Goal: Information Seeking & Learning: Learn about a topic

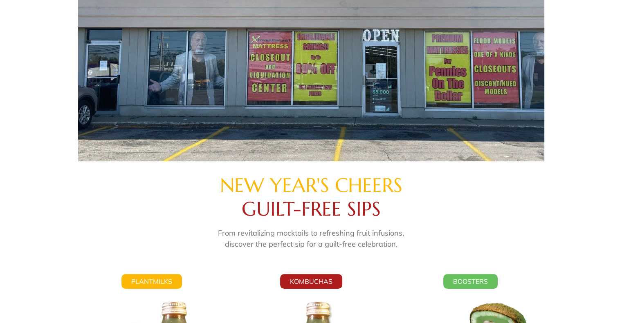
scroll to position [245, 0]
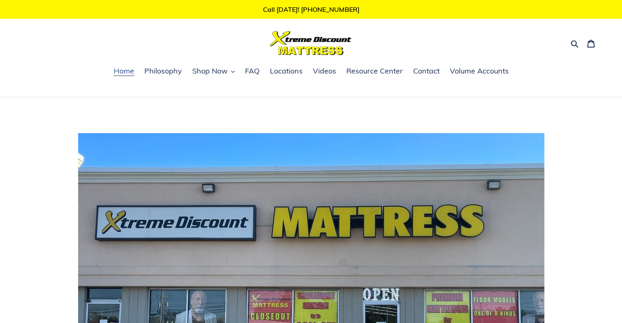
click at [122, 69] on span "Home" at bounding box center [124, 71] width 20 height 10
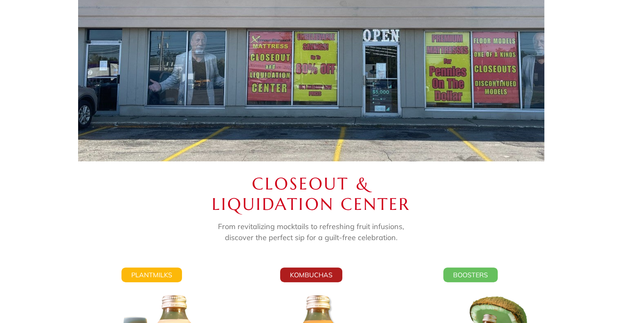
scroll to position [368, 0]
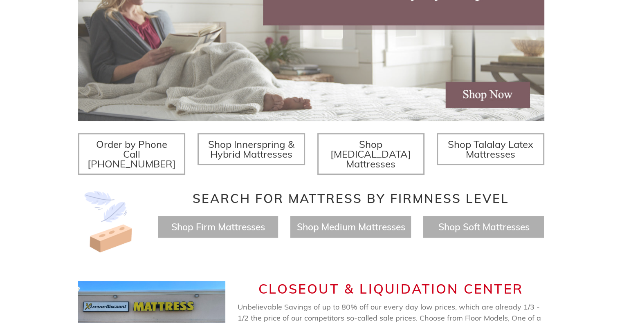
scroll to position [450, 0]
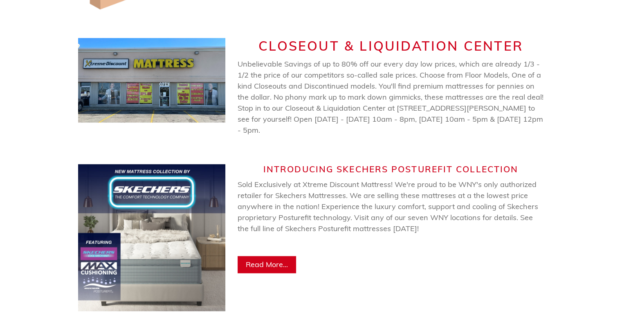
drag, startPoint x: 239, startPoint y: 55, endPoint x: 524, endPoint y: 121, distance: 292.3
click at [524, 121] on p "Unbelievable Savings of up to 80% off our every day low prices, which are alrea…" at bounding box center [391, 96] width 307 height 77
copy span "Unbelievable Savings of up to 80% off our every day low prices, which are alrea…"
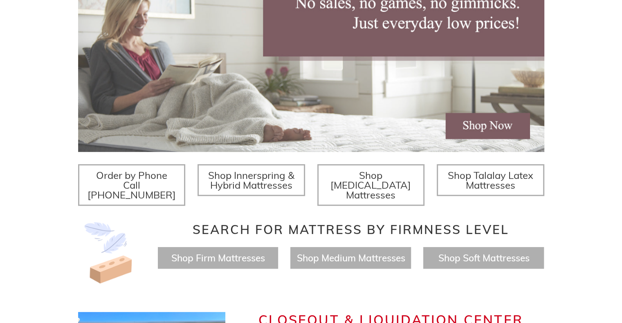
scroll to position [0, 0]
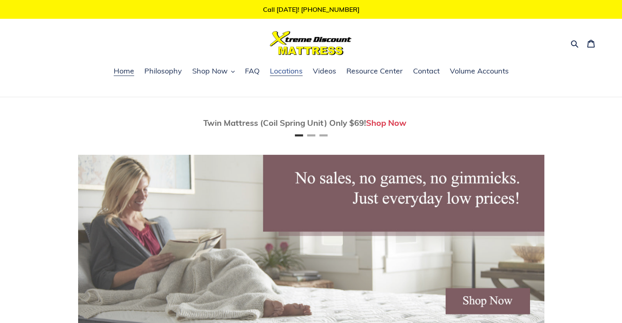
drag, startPoint x: 291, startPoint y: 70, endPoint x: 295, endPoint y: 71, distance: 4.5
click at [291, 70] on span "Locations" at bounding box center [286, 71] width 33 height 10
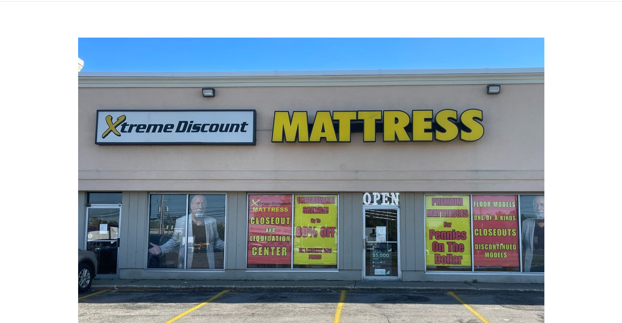
scroll to position [82, 0]
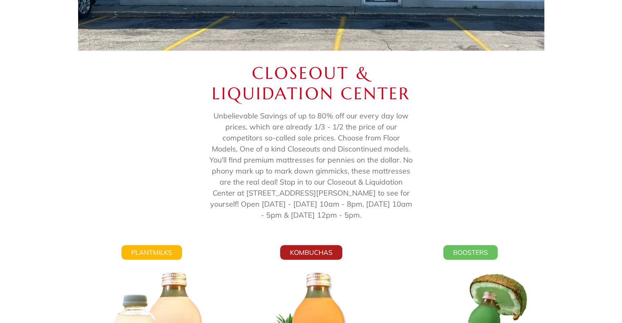
scroll to position [368, 0]
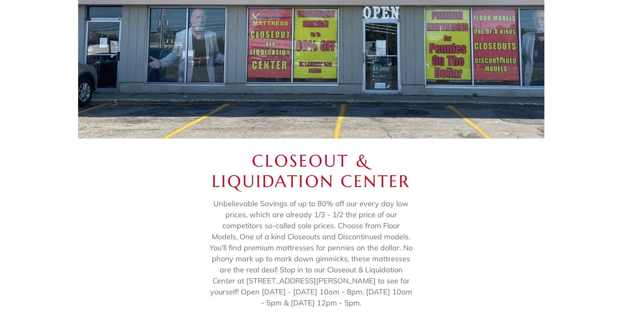
scroll to position [286, 0]
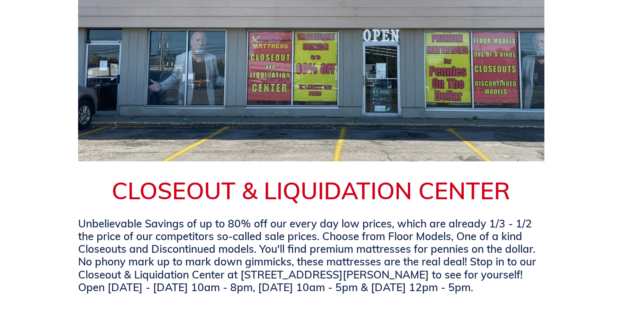
scroll to position [245, 0]
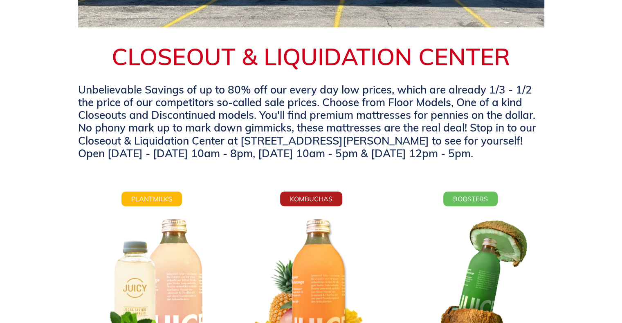
scroll to position [327, 0]
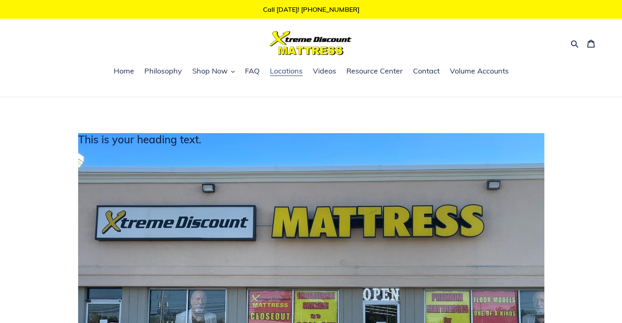
click at [290, 75] on span "Locations" at bounding box center [286, 71] width 33 height 10
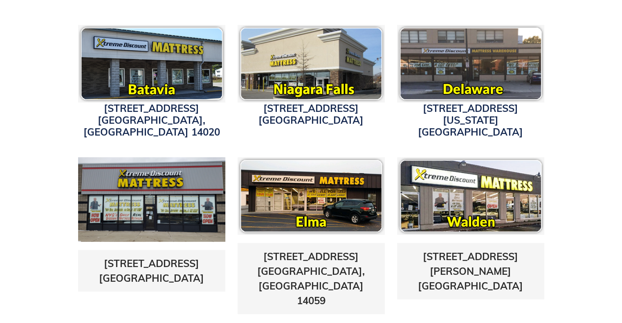
scroll to position [286, 0]
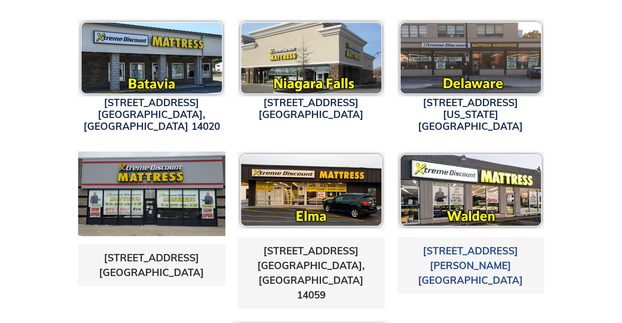
click at [449, 245] on link "1625 Walden Ave. Cheektowaga, NY 14225" at bounding box center [470, 266] width 105 height 42
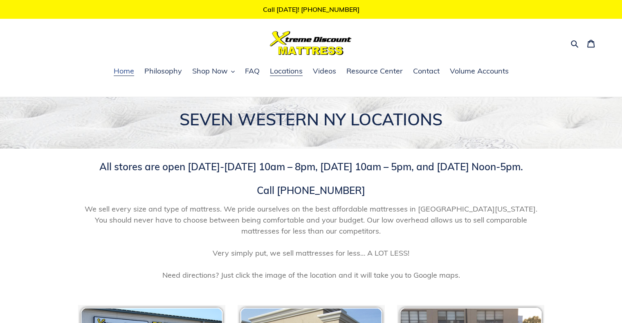
click at [124, 69] on span "Home" at bounding box center [124, 71] width 20 height 10
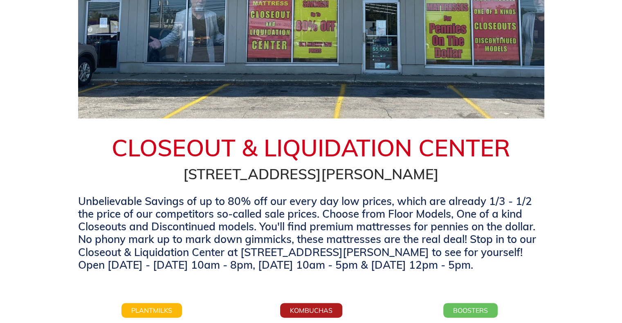
scroll to position [327, 0]
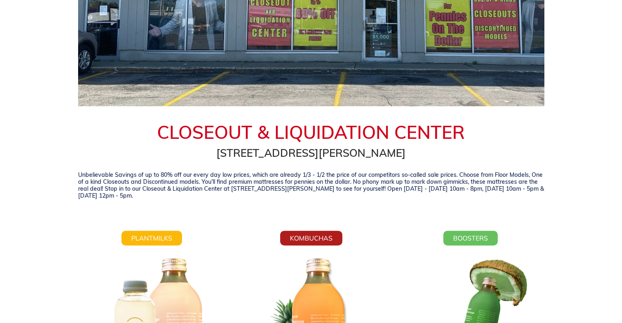
scroll to position [327, 0]
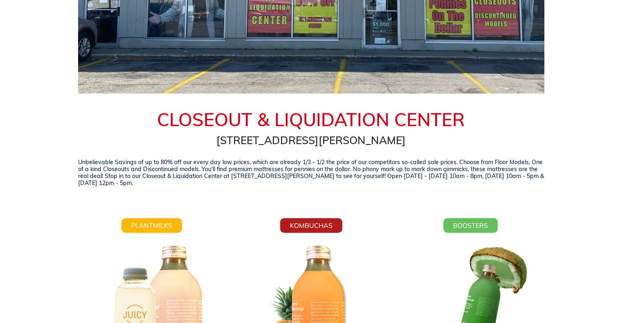
click at [443, 188] on div "Unbelievable Savings of up to 80% off our every day low prices, which are alrea…" at bounding box center [311, 176] width 466 height 35
drag, startPoint x: 428, startPoint y: 176, endPoint x: 534, endPoint y: 196, distance: 107.7
click at [534, 196] on div "Unbelievable Savings of up to 80% off our every day low prices, which are alrea…" at bounding box center [311, 176] width 478 height 47
copy h3 "Friday 10am - 8pm, Saturday 10am - 5pm & Sunday 12pm - 5pm."
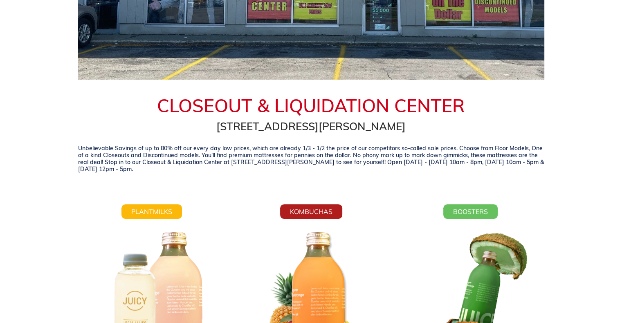
scroll to position [327, 0]
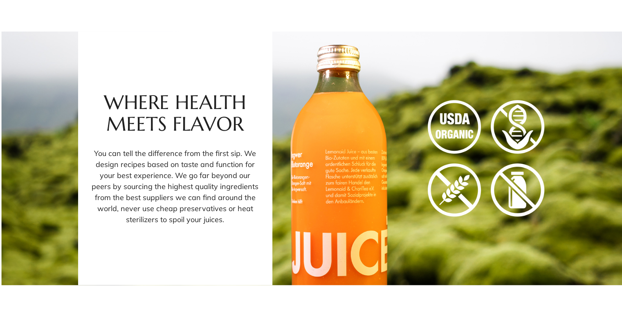
scroll to position [777, 0]
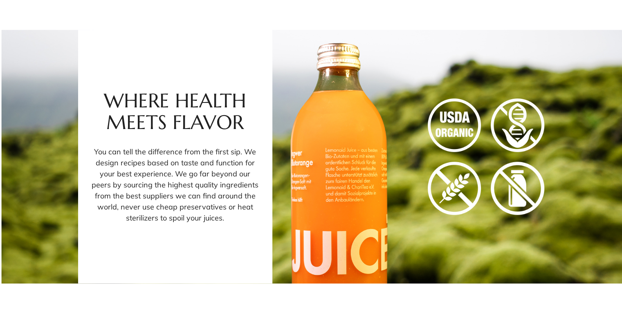
click at [338, 164] on div "Where Health Meets Flavor You can tell the difference from the first sip. We de…" at bounding box center [311, 157] width 466 height 254
click at [594, 153] on div "Where Health Meets Flavor You can tell the difference from the first sip. We de…" at bounding box center [311, 157] width 622 height 254
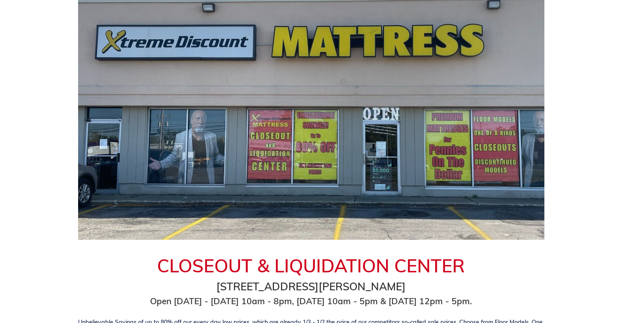
scroll to position [123, 0]
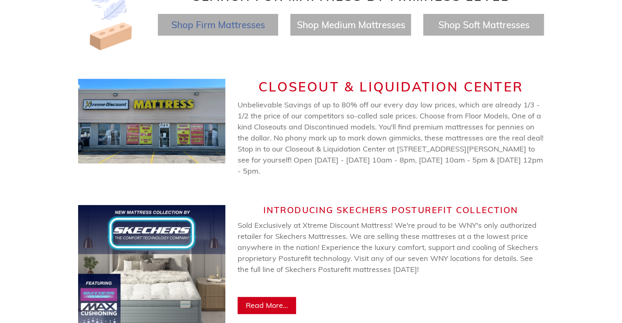
scroll to position [0, 466]
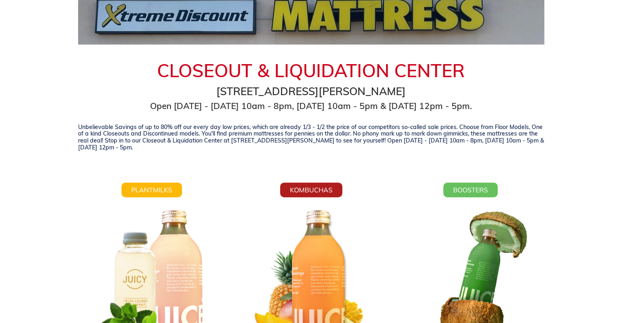
scroll to position [368, 0]
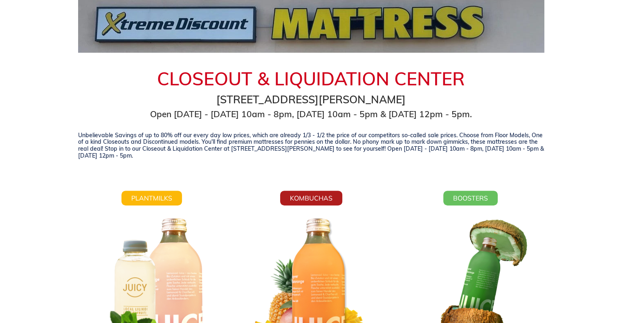
click at [177, 158] on h3 "Unbelievable Savings of up to 80% off our every day low prices, which are alrea…" at bounding box center [311, 145] width 466 height 27
click at [105, 148] on h3 "Unbelievable Savings of up to 80% off our every day low prices, which are alrea…" at bounding box center [311, 145] width 466 height 27
drag, startPoint x: 105, startPoint y: 148, endPoint x: 142, endPoint y: 162, distance: 40.0
click at [142, 162] on div "Unbelievable Savings of up to 80% off our every day low prices, which are alrea…" at bounding box center [311, 149] width 466 height 35
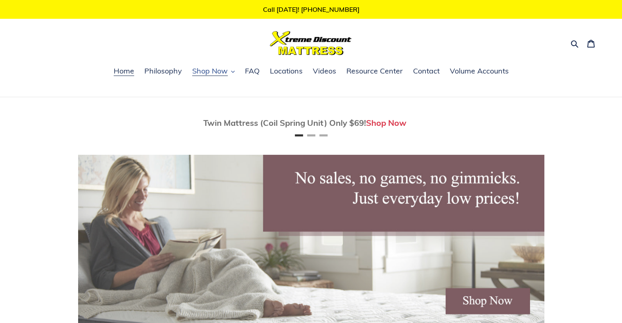
click at [209, 73] on span "Shop Now" at bounding box center [210, 71] width 36 height 10
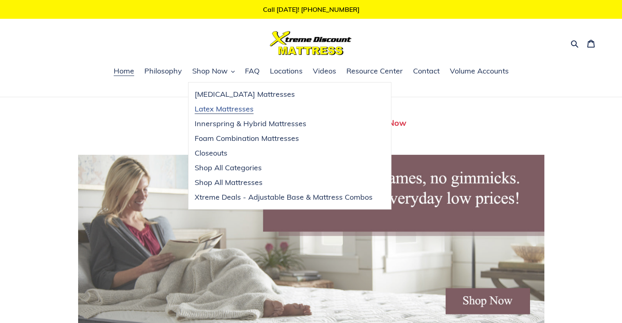
click at [218, 110] on span "Latex Mattresses" at bounding box center [224, 109] width 59 height 10
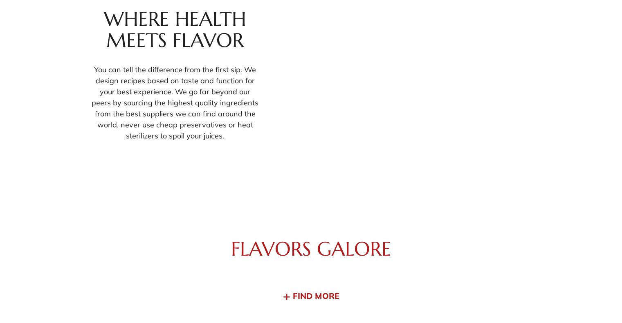
scroll to position [858, 0]
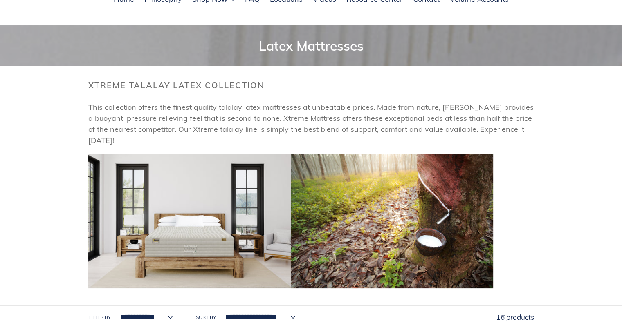
scroll to position [82, 0]
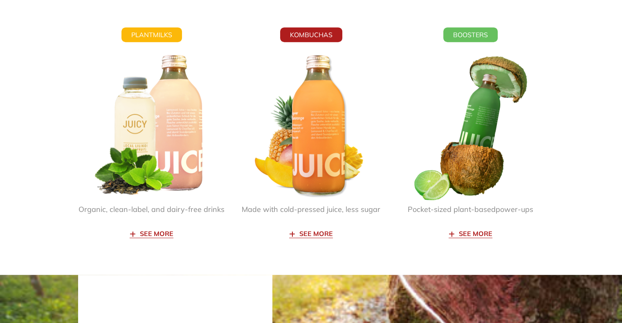
scroll to position [327, 0]
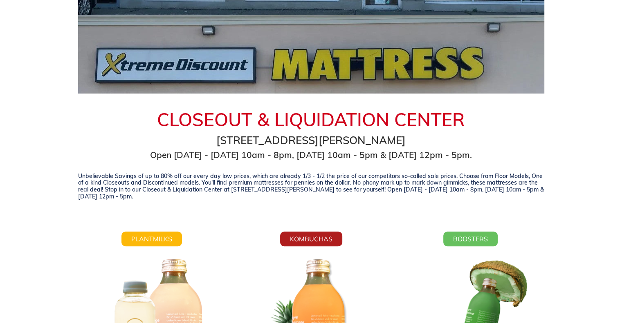
click at [195, 209] on div "Unbelievable Savings of up to 80% off our every day low prices, which are alrea…" at bounding box center [311, 190] width 478 height 47
click at [128, 202] on div "Unbelievable Savings of up to 80% off our every day low prices, which are alrea…" at bounding box center [311, 190] width 466 height 35
click at [121, 200] on div "Unbelievable Savings of up to 80% off our every day low prices, which are alrea…" at bounding box center [311, 190] width 466 height 35
drag, startPoint x: 105, startPoint y: 190, endPoint x: 145, endPoint y: 197, distance: 41.1
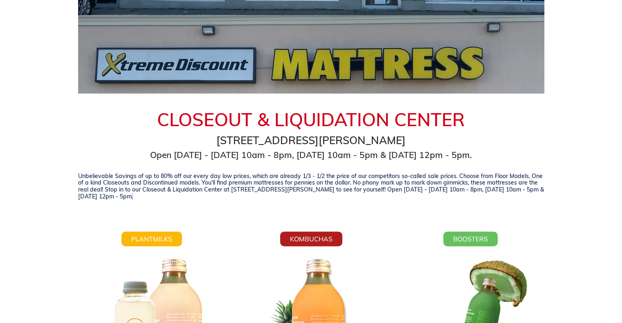
click at [145, 197] on h3 "Unbelievable Savings of up to 80% off our every day low prices, which are alrea…" at bounding box center [311, 186] width 466 height 27
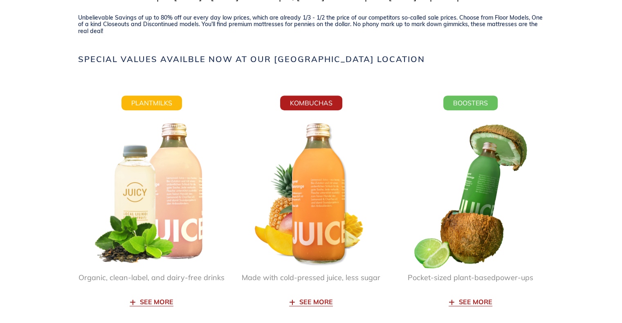
scroll to position [491, 0]
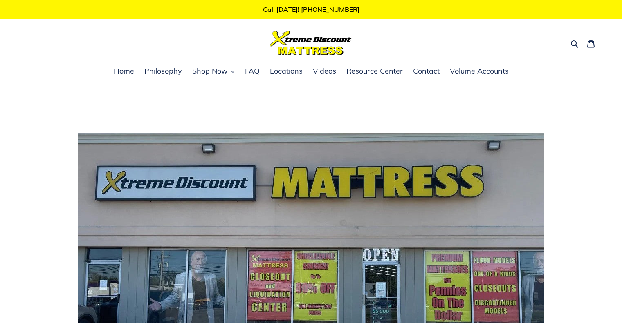
scroll to position [858, 0]
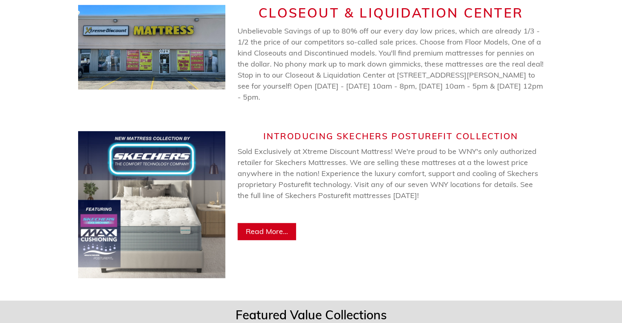
scroll to position [491, 0]
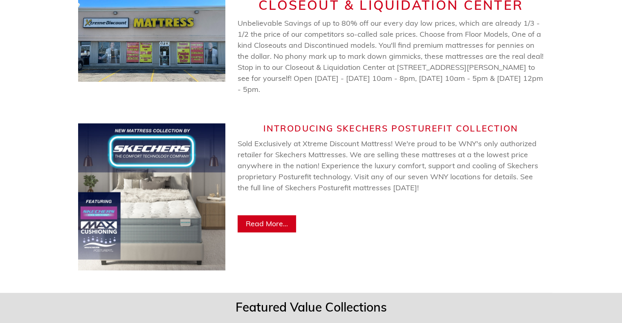
click at [284, 219] on span "Read More..." at bounding box center [267, 223] width 42 height 9
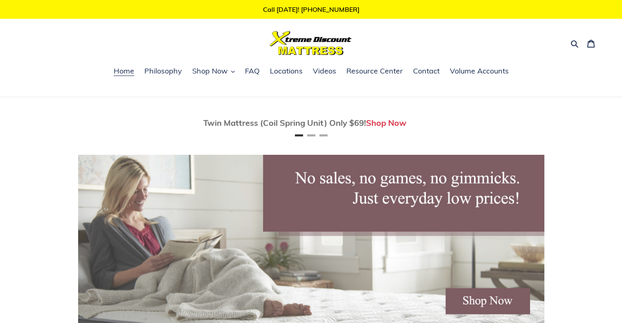
scroll to position [0, 938]
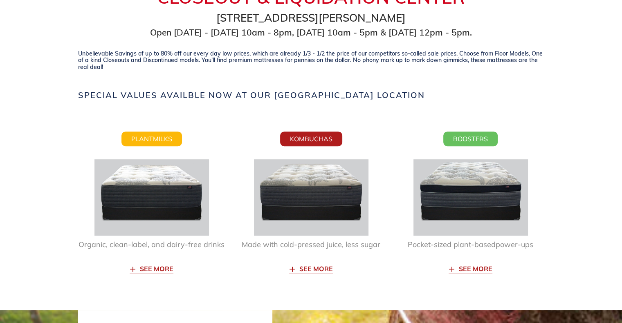
scroll to position [491, 0]
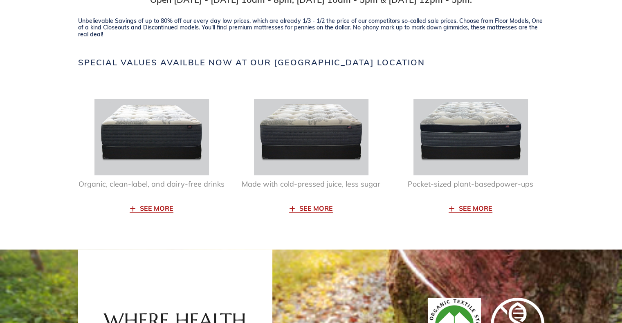
scroll to position [491, 0]
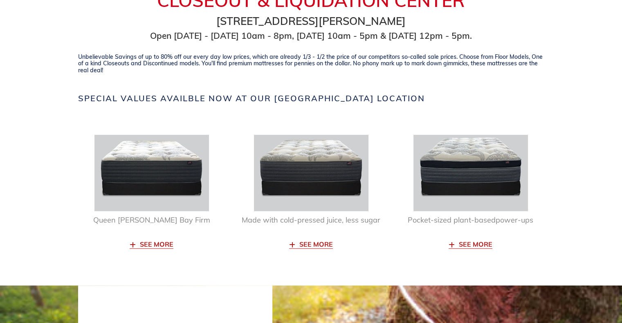
scroll to position [368, 0]
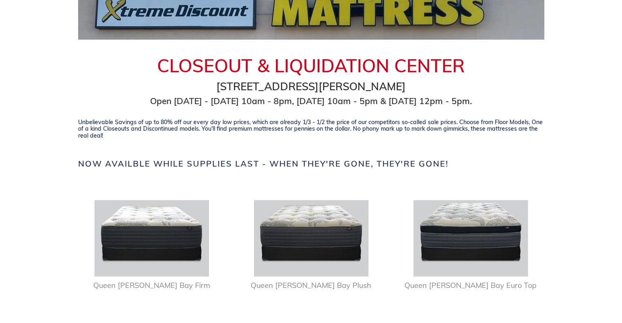
scroll to position [409, 0]
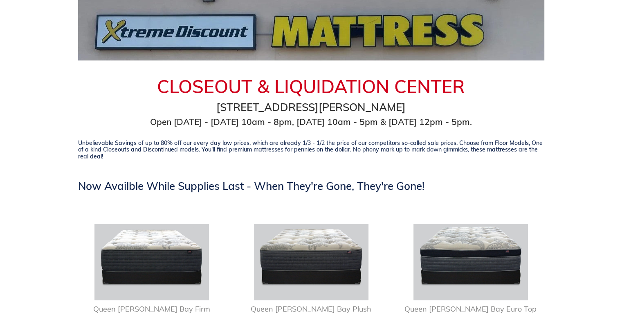
scroll to position [409, 0]
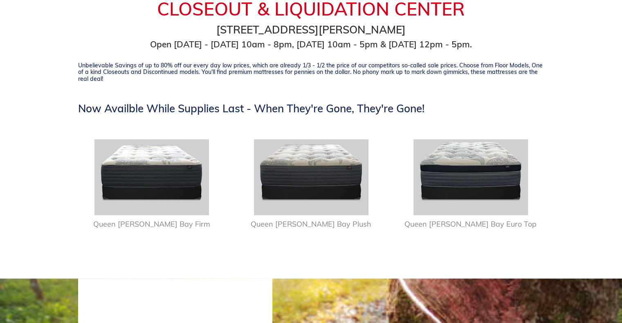
scroll to position [491, 0]
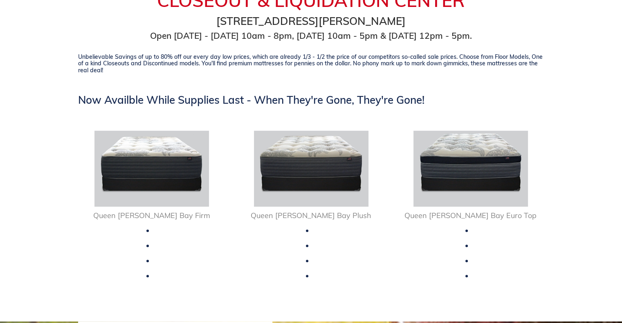
scroll to position [491, 0]
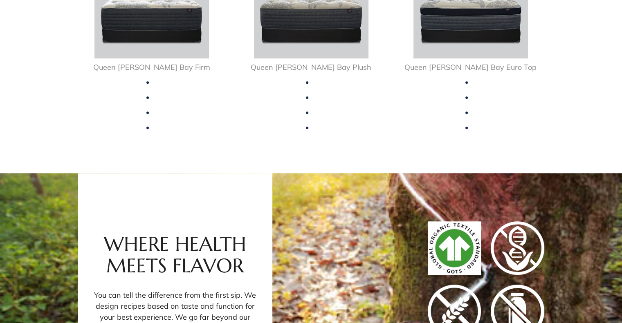
scroll to position [613, 0]
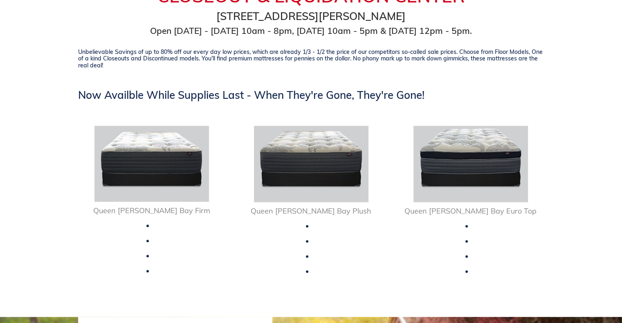
scroll to position [450, 0]
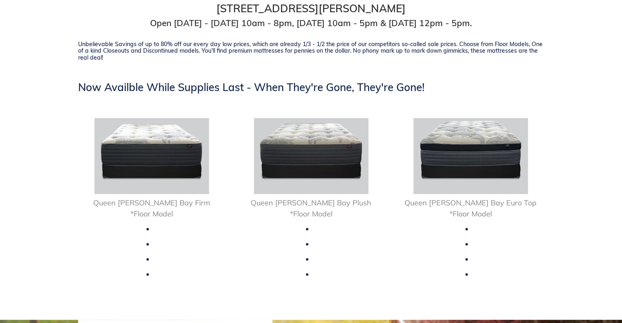
scroll to position [491, 0]
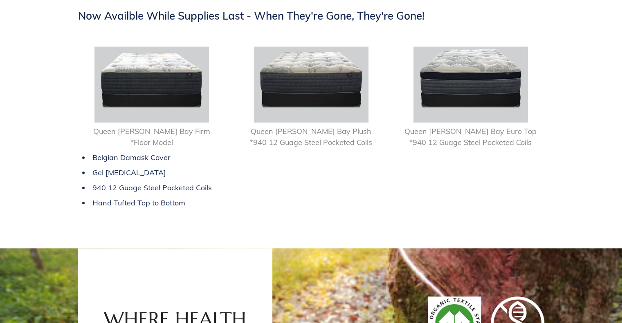
scroll to position [531, 0]
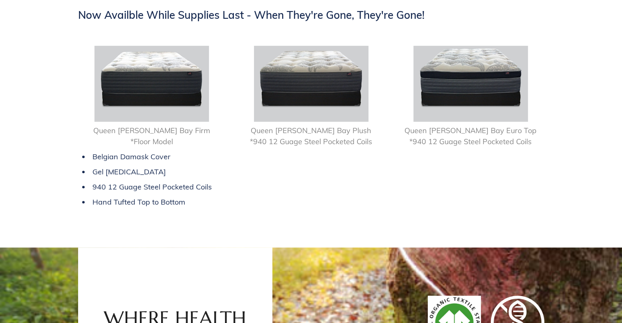
click at [104, 186] on li "940 12 Guage Steel Pocketed Coils" at bounding box center [151, 187] width 139 height 11
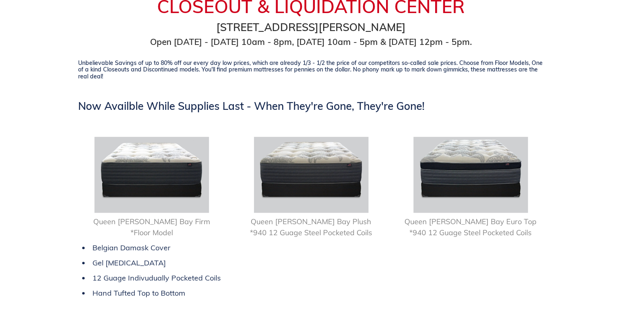
scroll to position [491, 0]
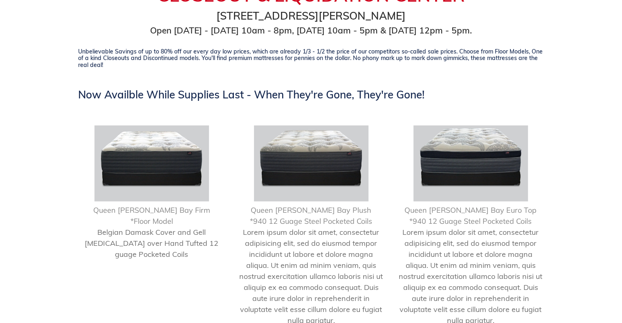
scroll to position [531, 0]
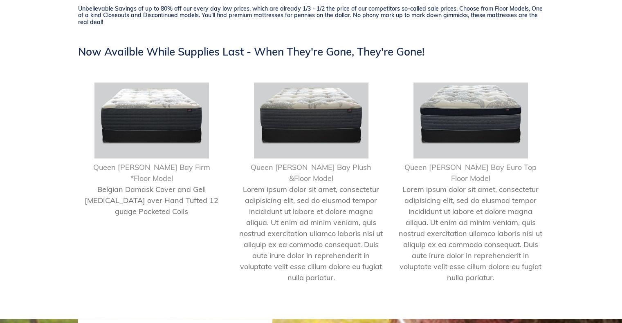
scroll to position [531, 0]
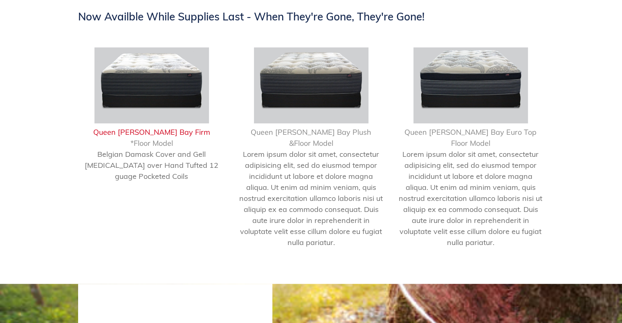
scroll to position [531, 0]
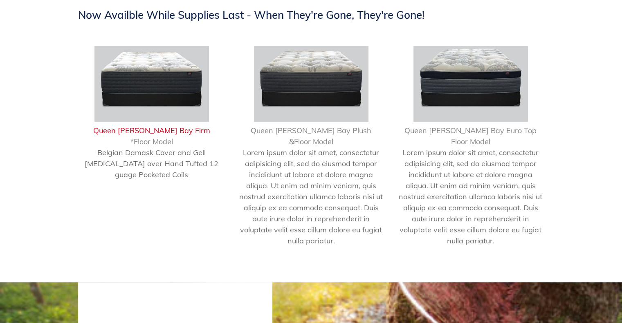
click at [187, 130] on p "Queen [PERSON_NAME] Bay Firm" at bounding box center [151, 130] width 147 height 11
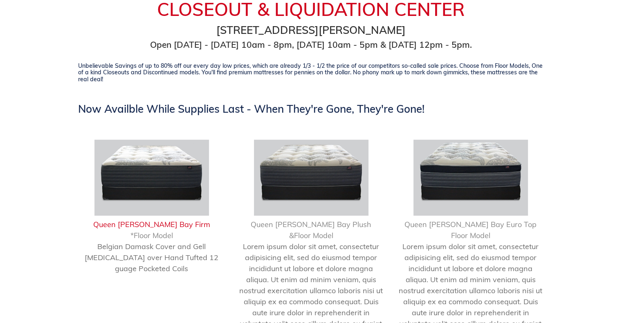
scroll to position [491, 0]
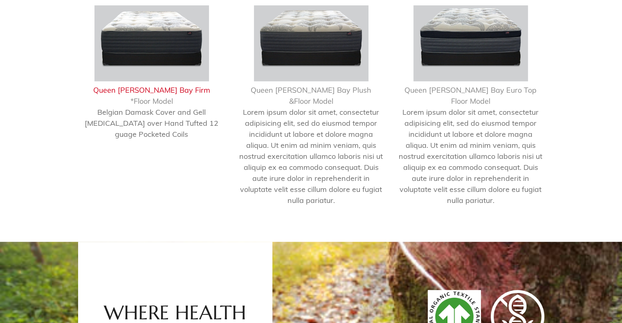
scroll to position [572, 0]
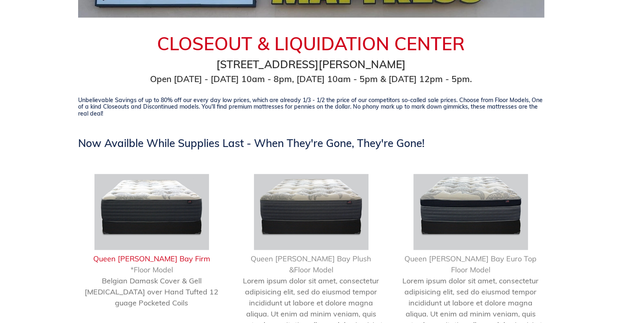
scroll to position [491, 0]
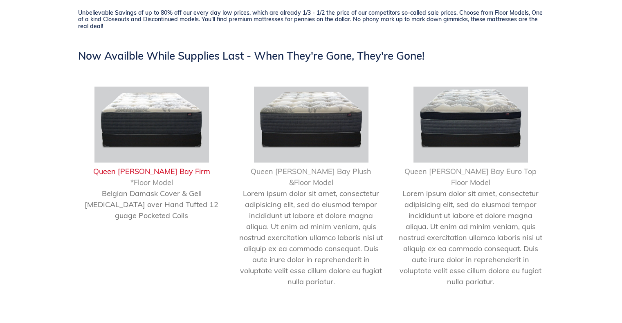
click at [143, 203] on span "Belgian Damask Cover & Gell Memory foam over Hand Tufted 12 guage Pocketed Coils" at bounding box center [152, 204] width 134 height 31
click at [143, 202] on span "Belgian Damask Cover & Gell Memory foam over Hand Tufted 12 guage Pocketed Coils" at bounding box center [152, 204] width 134 height 31
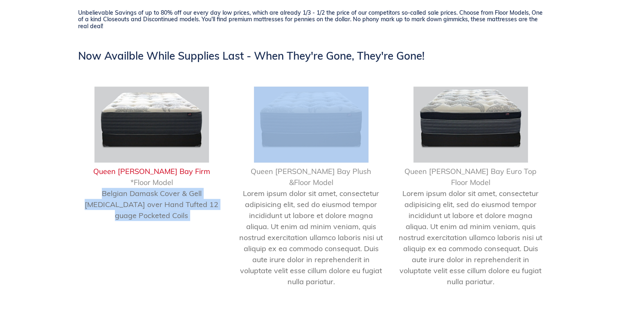
click at [143, 202] on span "Belgian Damask Cover & Gell Memory foam over Hand Tufted 12 guage Pocketed Coils" at bounding box center [152, 204] width 134 height 31
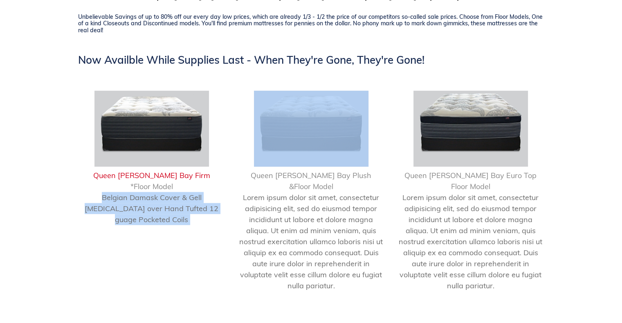
scroll to position [531, 0]
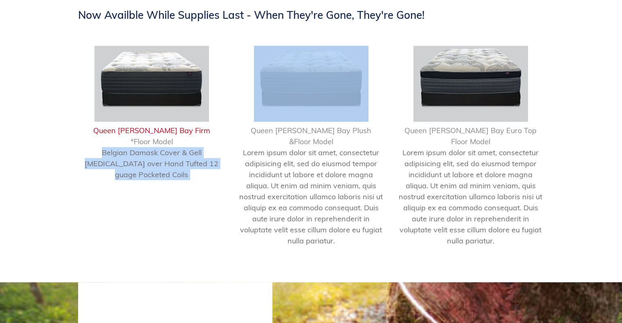
click at [238, 118] on div "Queen Chadwick Bay Plush &Floor Model Lorem ipsum dolor sit amet, consectetur a…" at bounding box center [311, 146] width 147 height 201
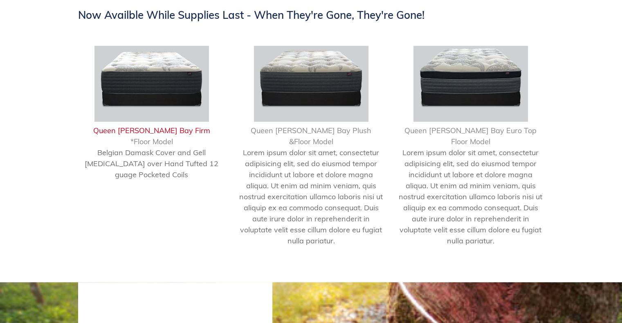
scroll to position [531, 0]
click at [176, 152] on span "Belgian Damask Cover and Gell Memory foam over Hand Tufted 12 guage Pocketed Co…" at bounding box center [152, 163] width 134 height 31
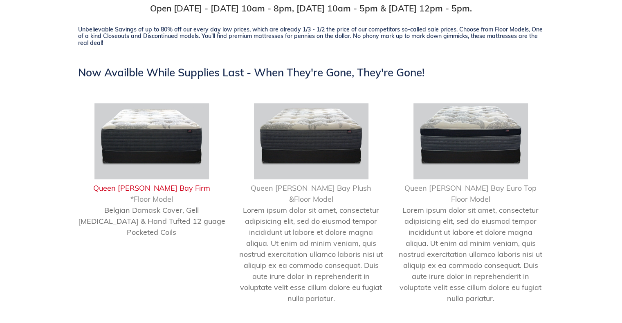
scroll to position [531, 0]
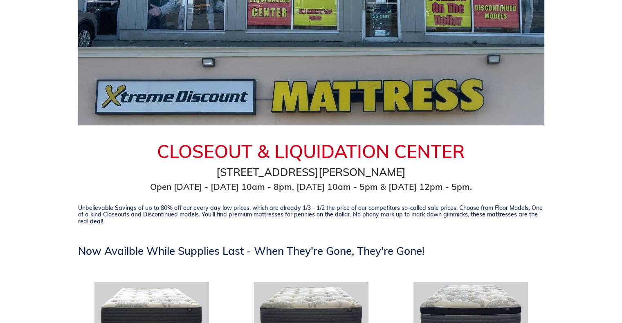
scroll to position [286, 0]
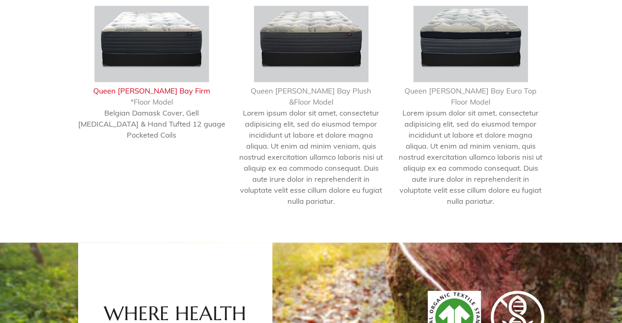
scroll to position [491, 0]
